Goal: Task Accomplishment & Management: Manage account settings

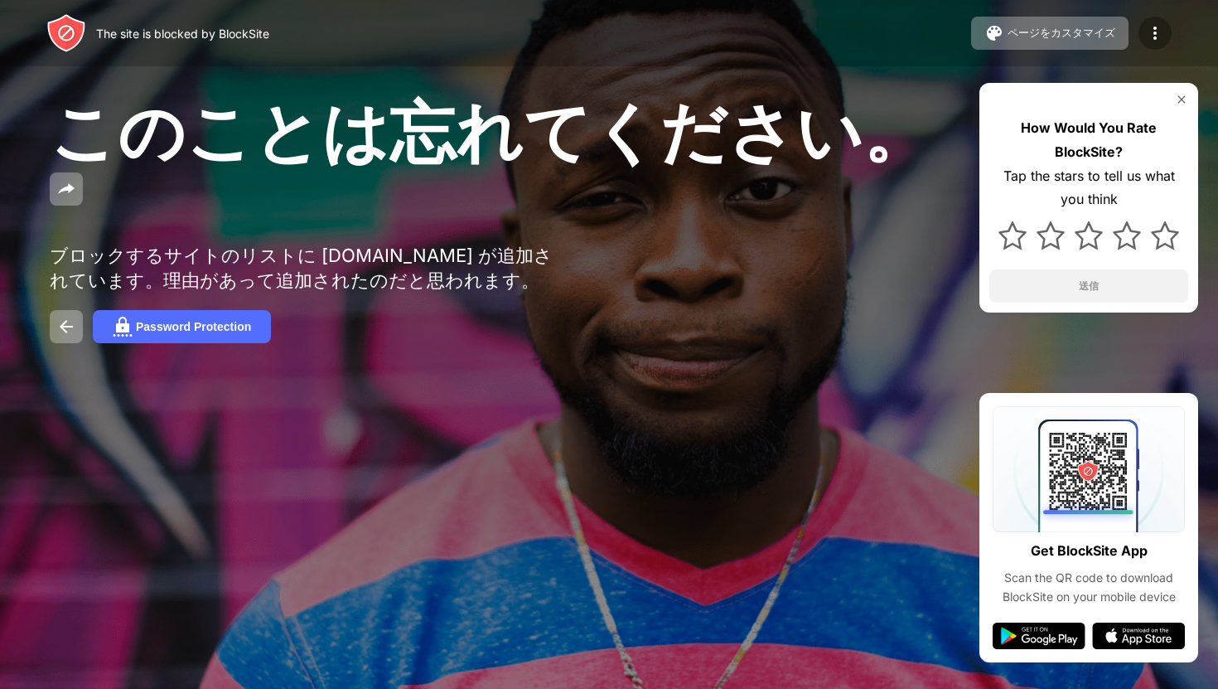
click at [1156, 32] on img at bounding box center [1155, 33] width 20 height 20
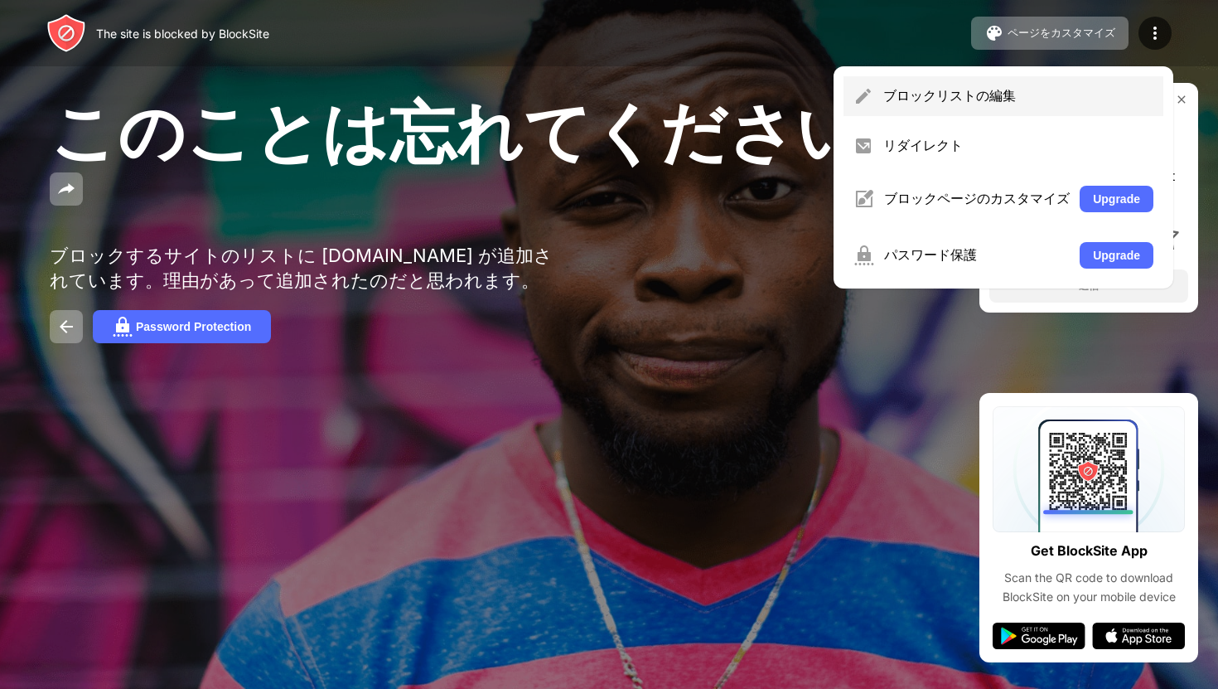
click at [1037, 89] on div "ブロックリストの編集" at bounding box center [1018, 96] width 270 height 18
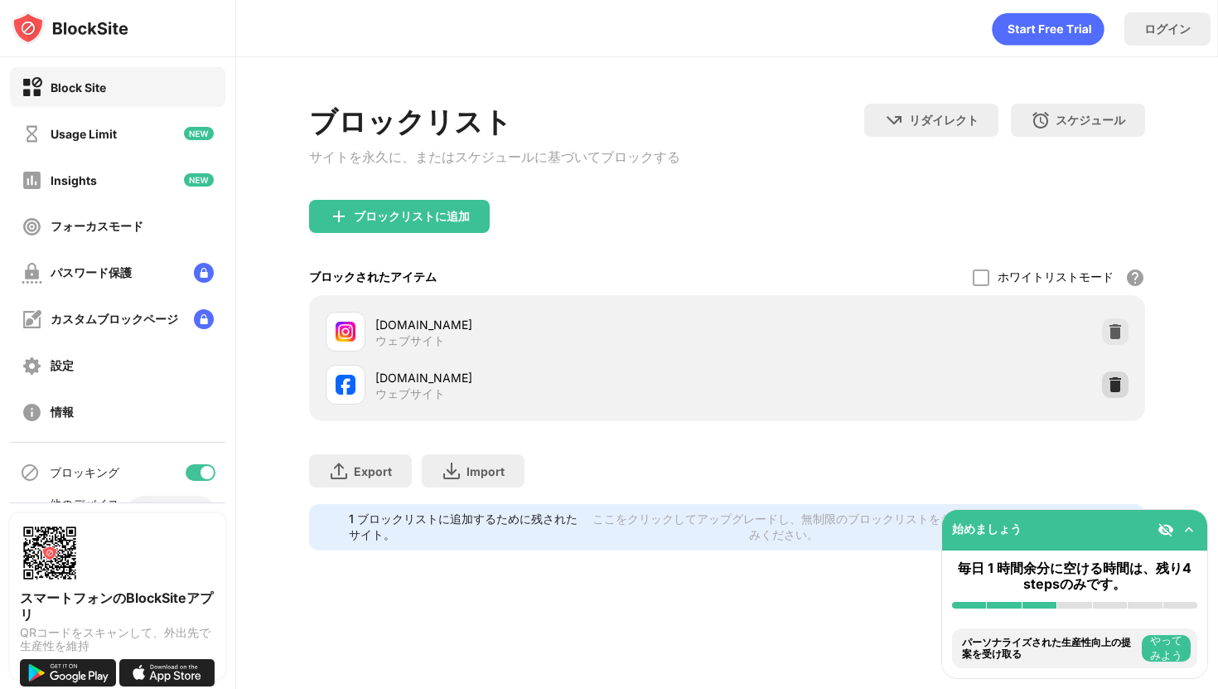
click at [1114, 384] on img at bounding box center [1115, 384] width 17 height 17
